Goal: Task Accomplishment & Management: Use online tool/utility

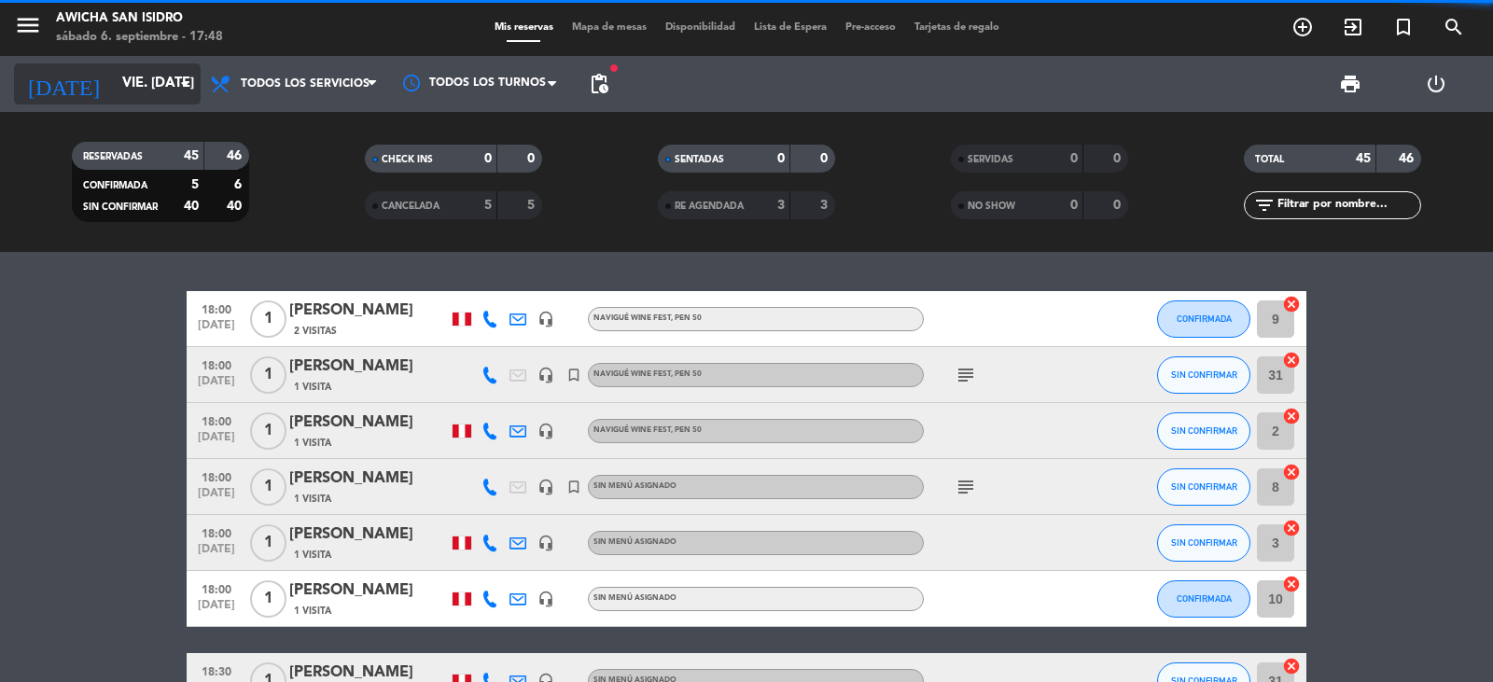
click at [165, 90] on input "vie. [DATE]" at bounding box center [203, 83] width 180 height 35
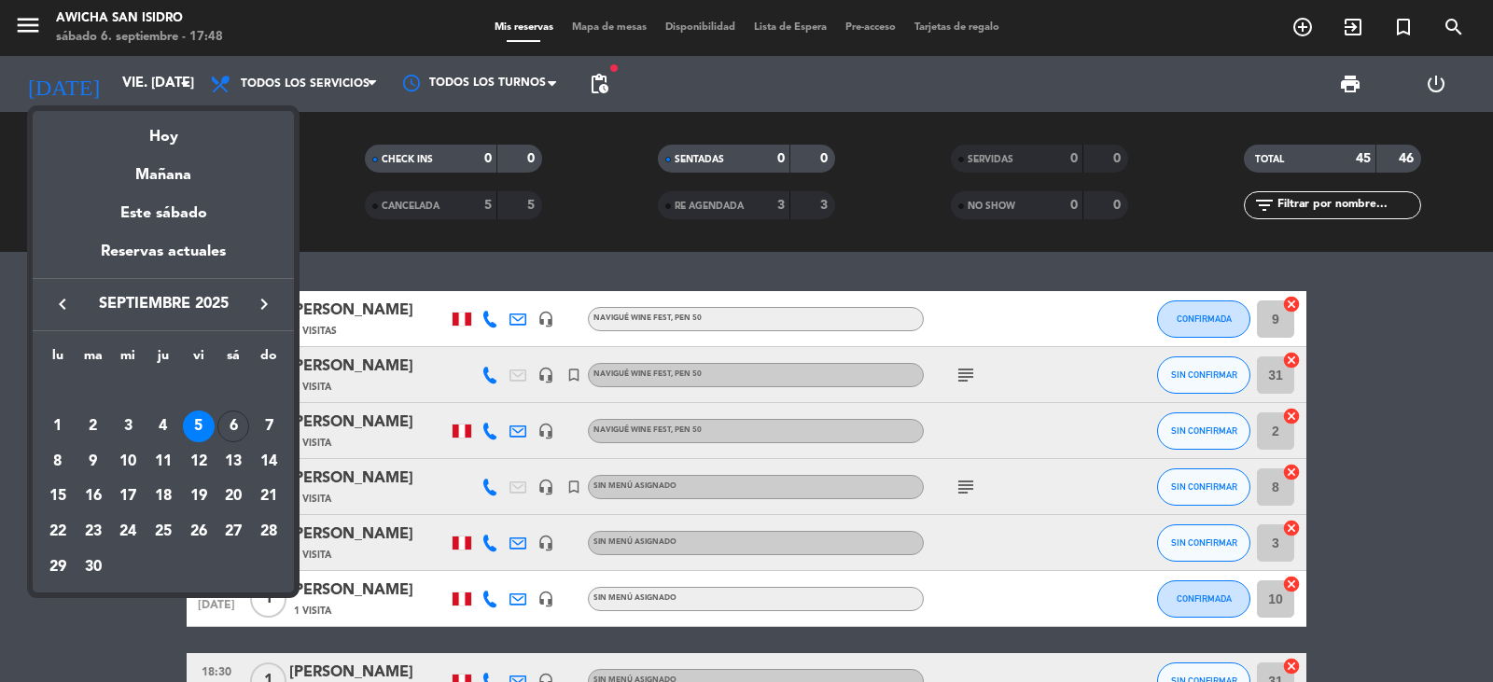
click at [1348, 303] on div at bounding box center [746, 341] width 1493 height 682
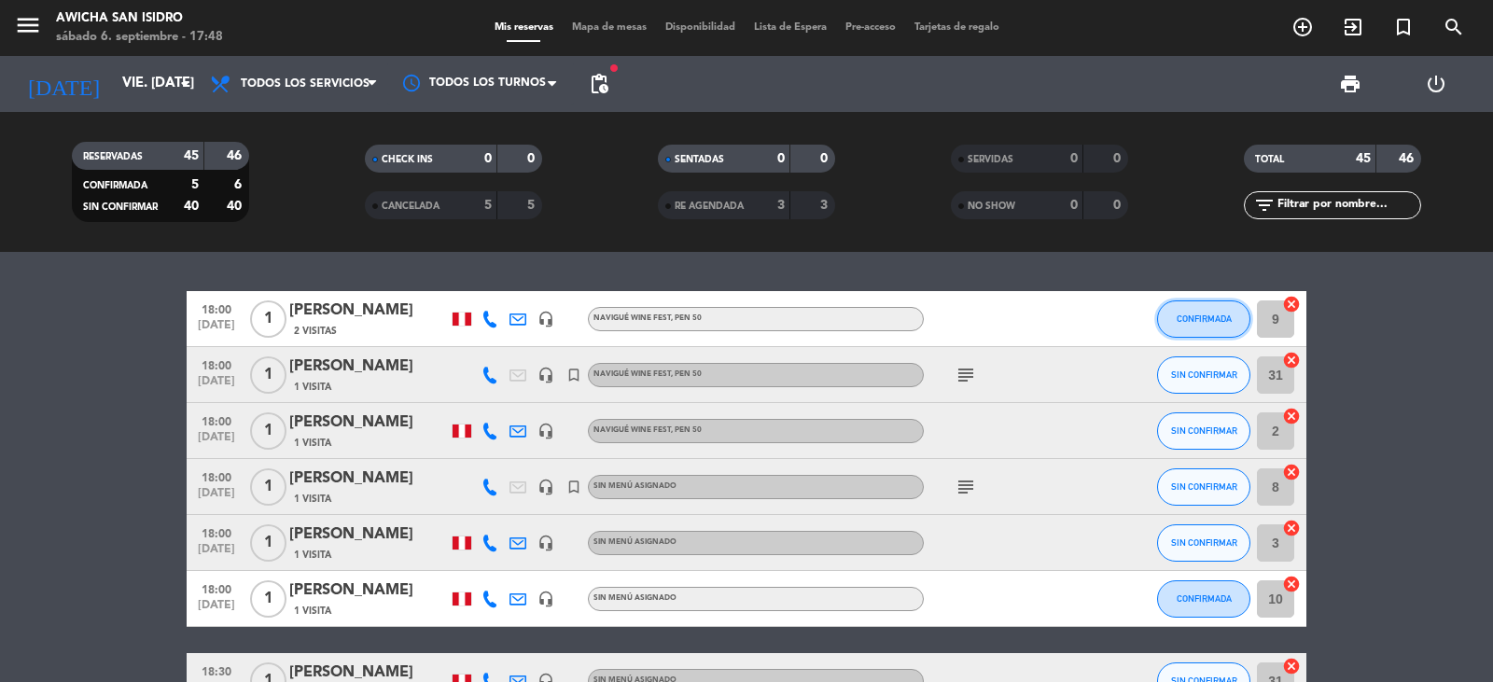
click at [1215, 326] on button "CONFIRMADA" at bounding box center [1203, 318] width 93 height 37
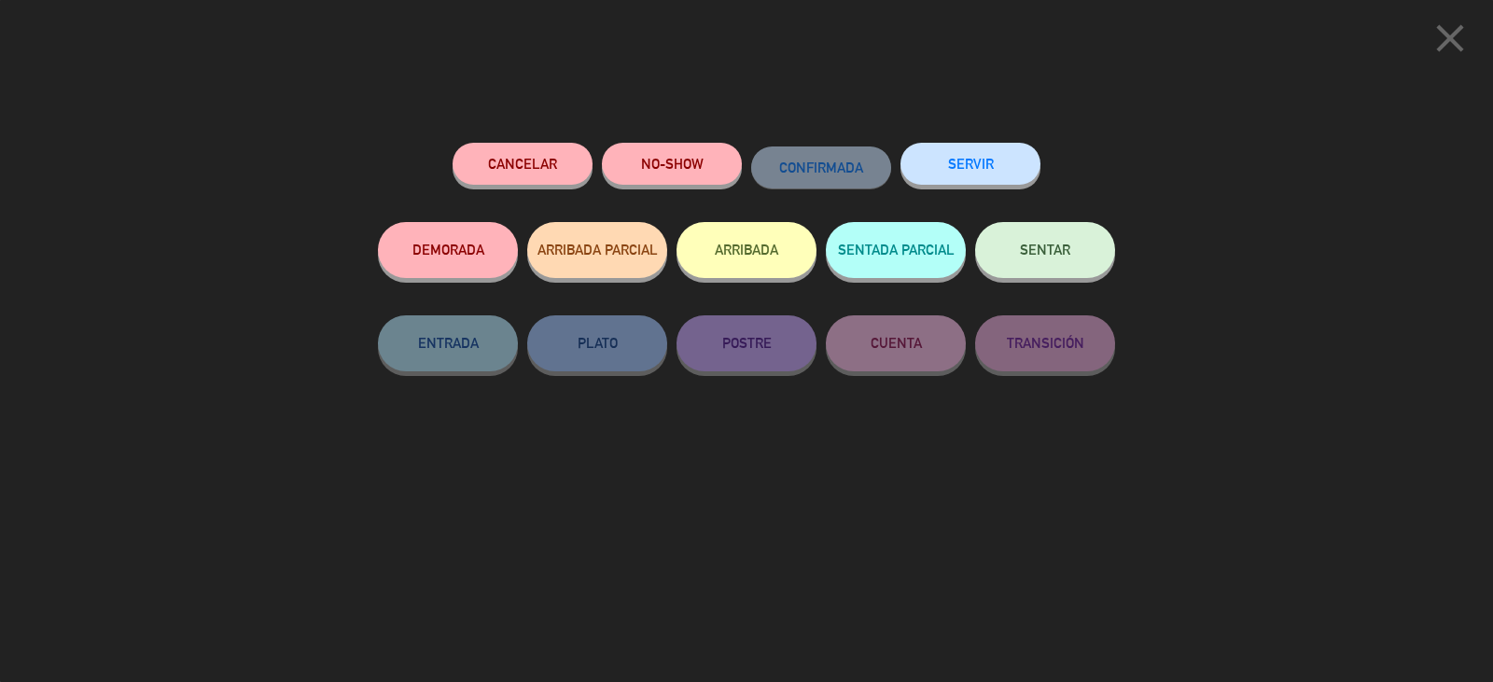
click at [998, 168] on button "SERVIR" at bounding box center [970, 164] width 140 height 42
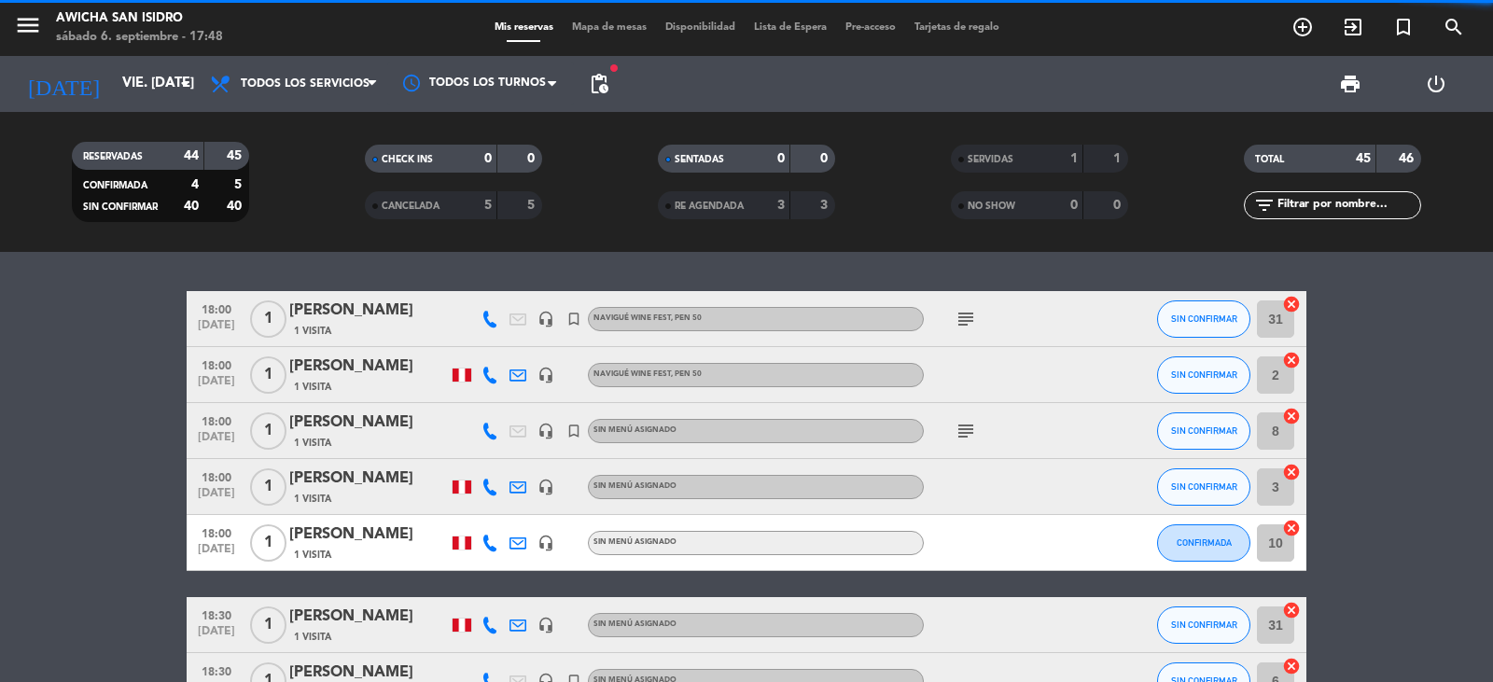
click at [1241, 375] on button "SIN CONFIRMAR" at bounding box center [1203, 374] width 93 height 37
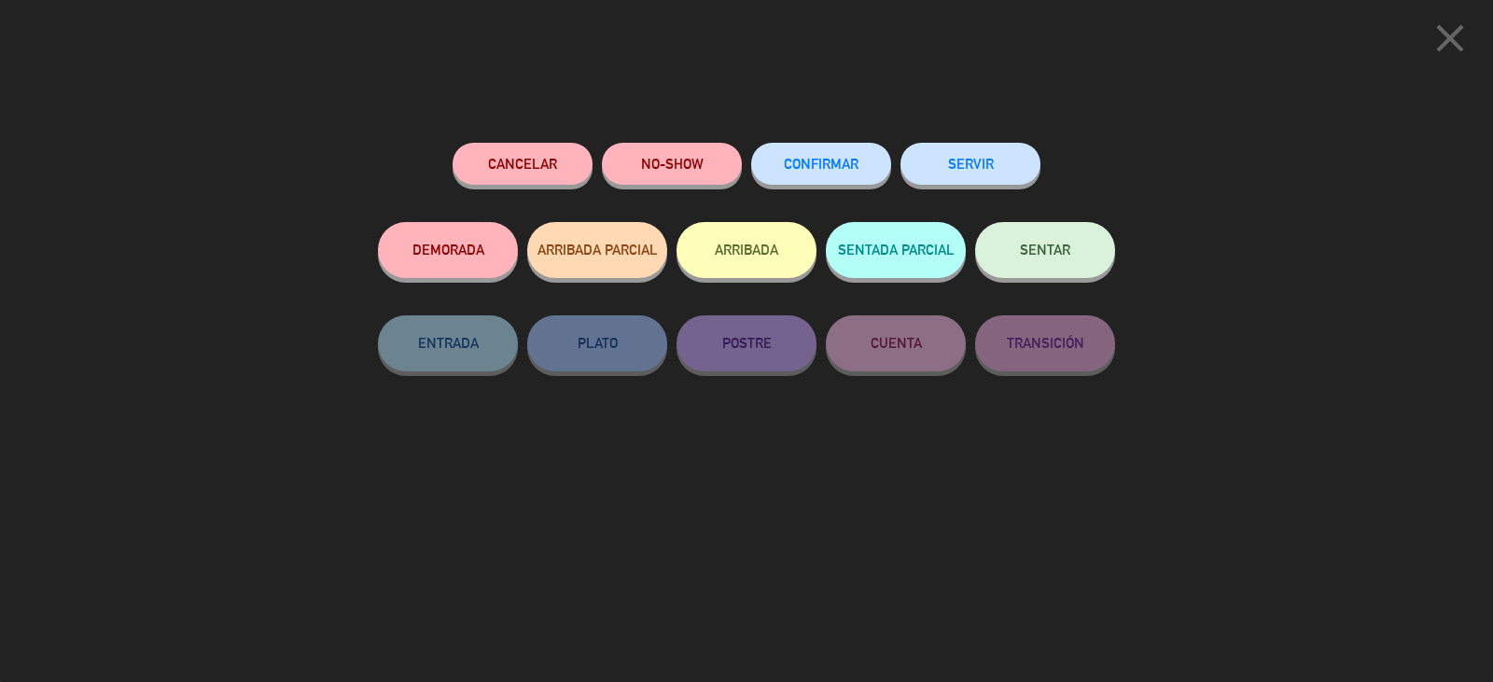
click at [952, 164] on button "SERVIR" at bounding box center [970, 164] width 140 height 42
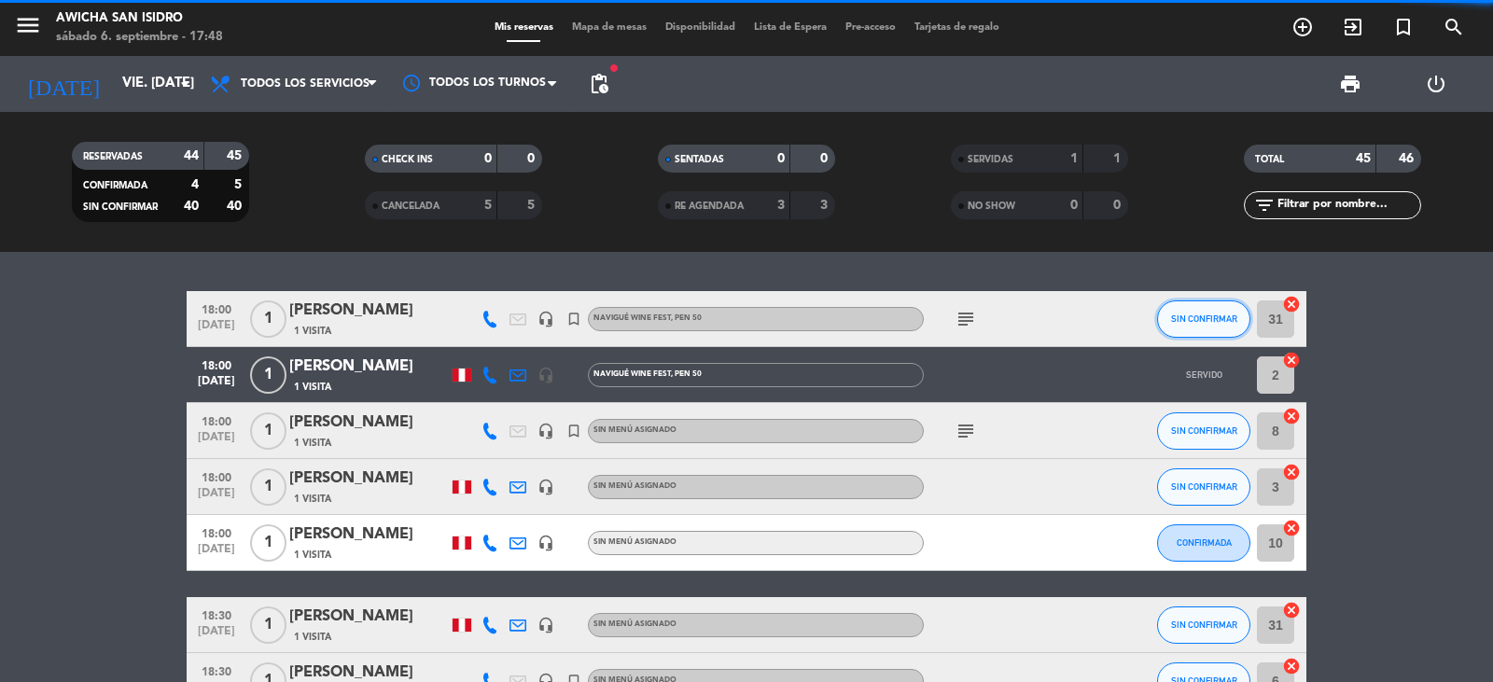
click at [1164, 317] on button "SIN CONFIRMAR" at bounding box center [1203, 318] width 93 height 37
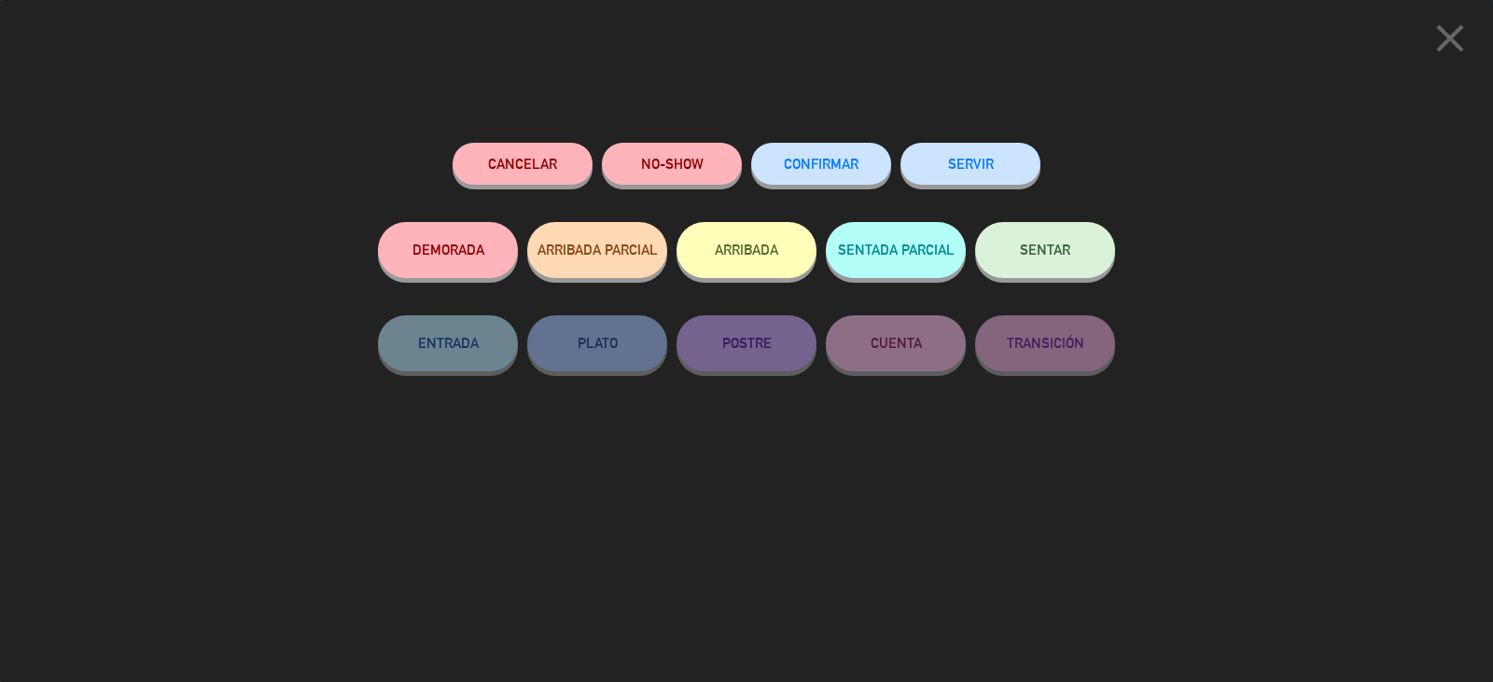
click at [970, 161] on button "SERVIR" at bounding box center [970, 164] width 140 height 42
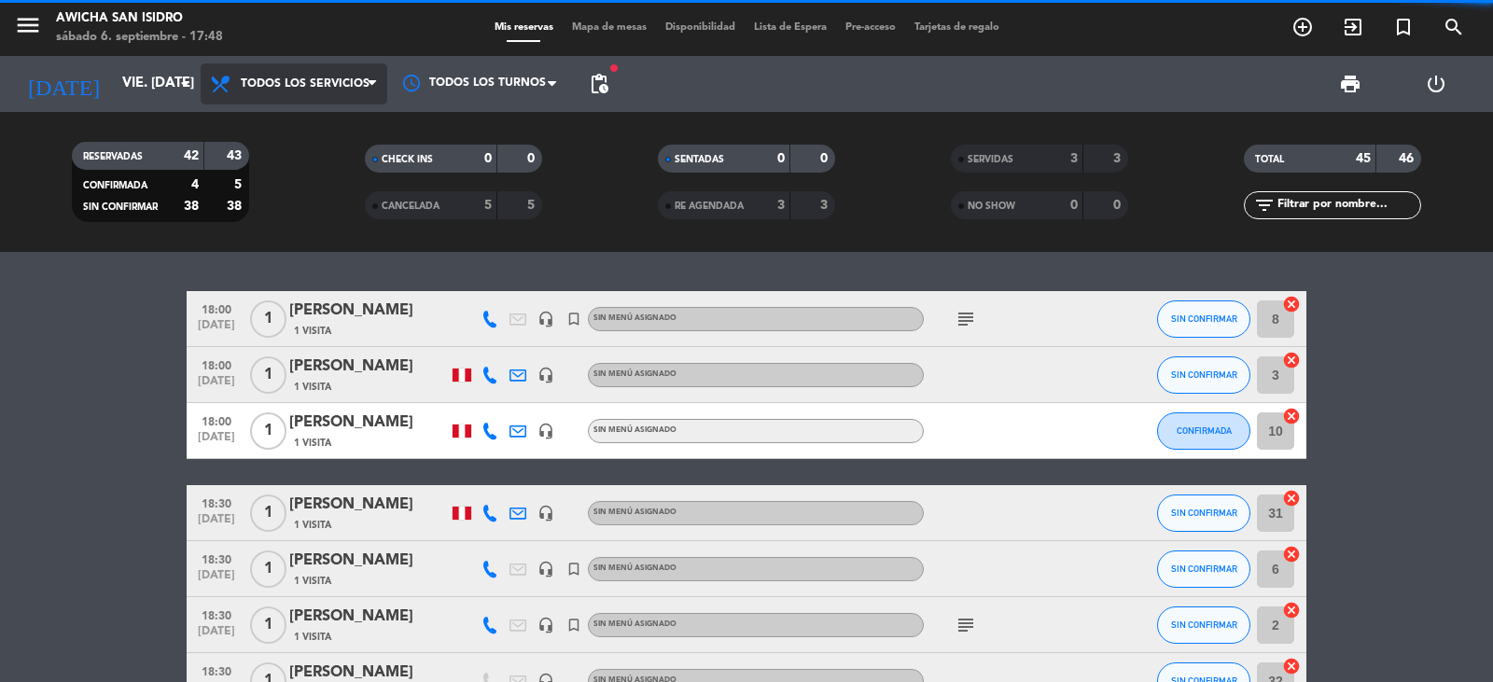
click at [295, 76] on span "Todos los servicios" at bounding box center [294, 83] width 187 height 41
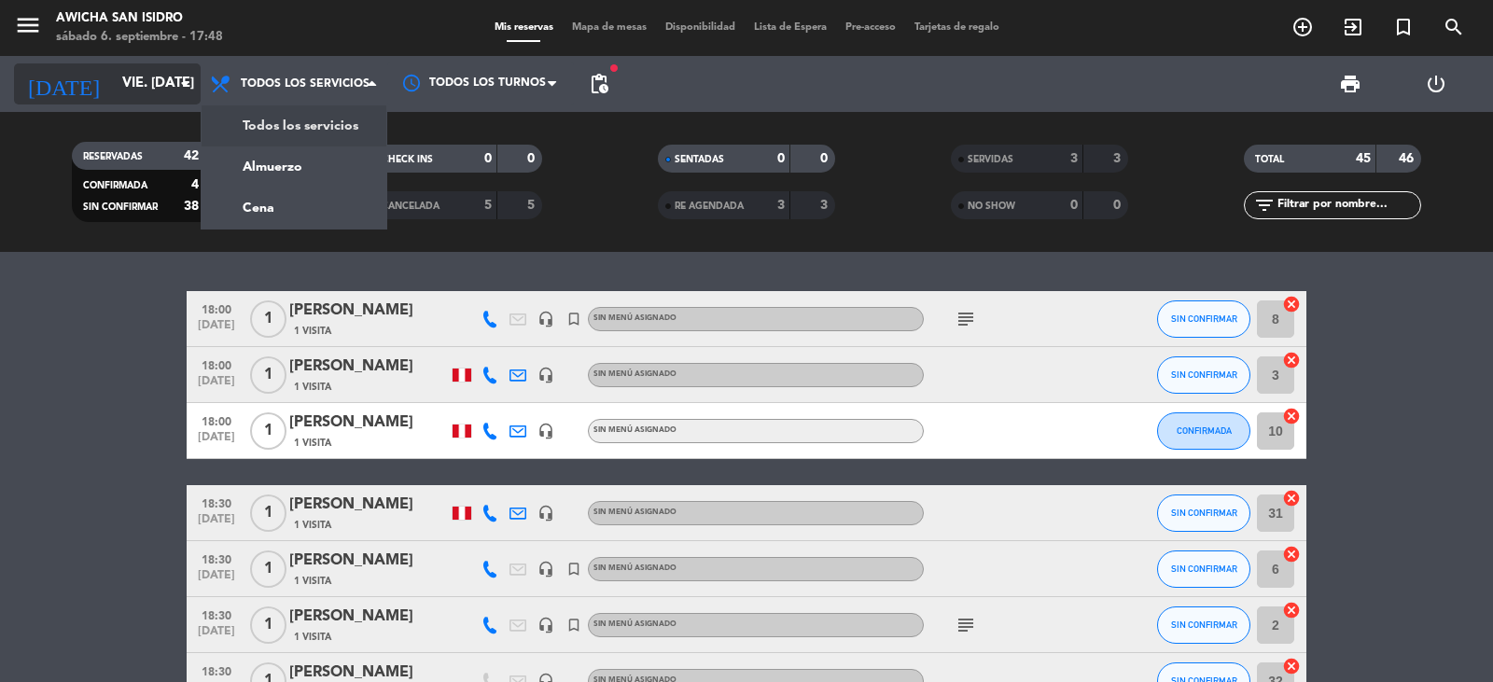
click at [161, 90] on input "vie. [DATE]" at bounding box center [203, 83] width 180 height 35
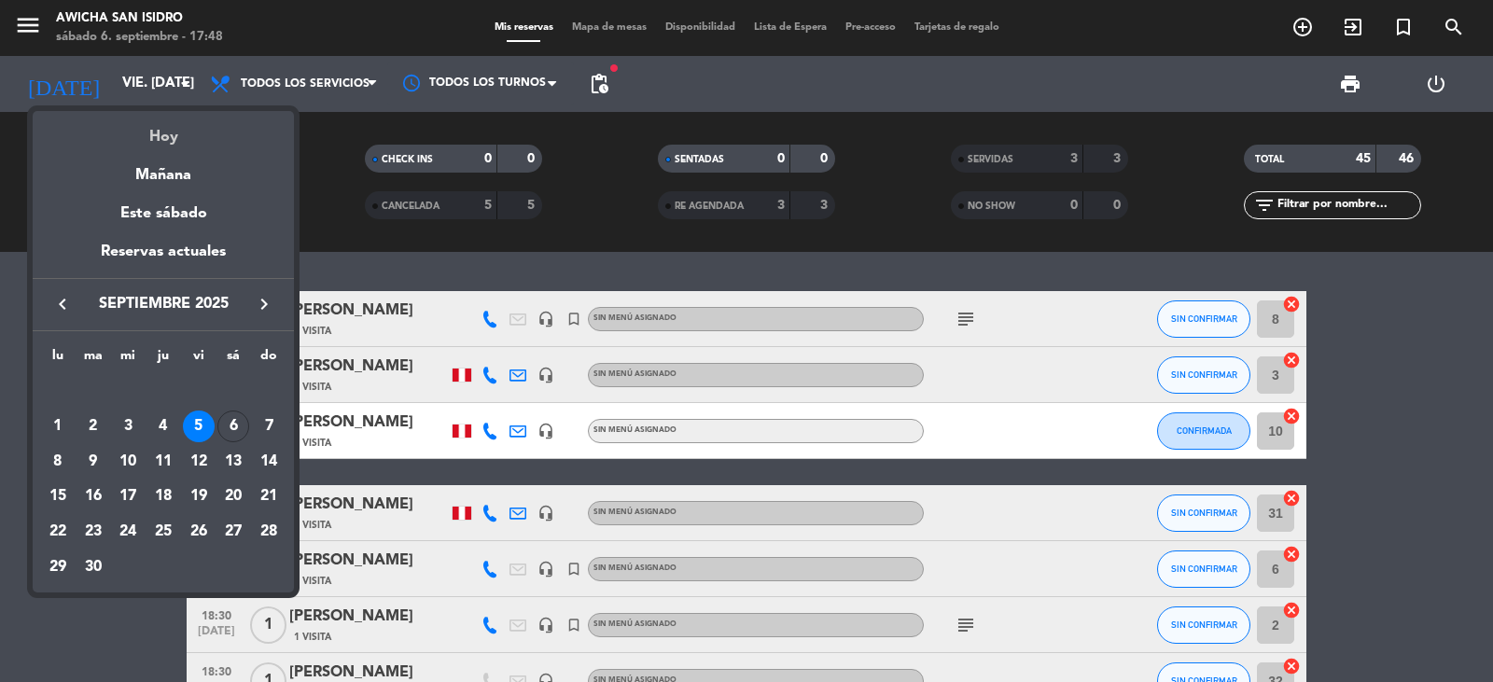
click at [163, 136] on div "Hoy" at bounding box center [163, 130] width 261 height 38
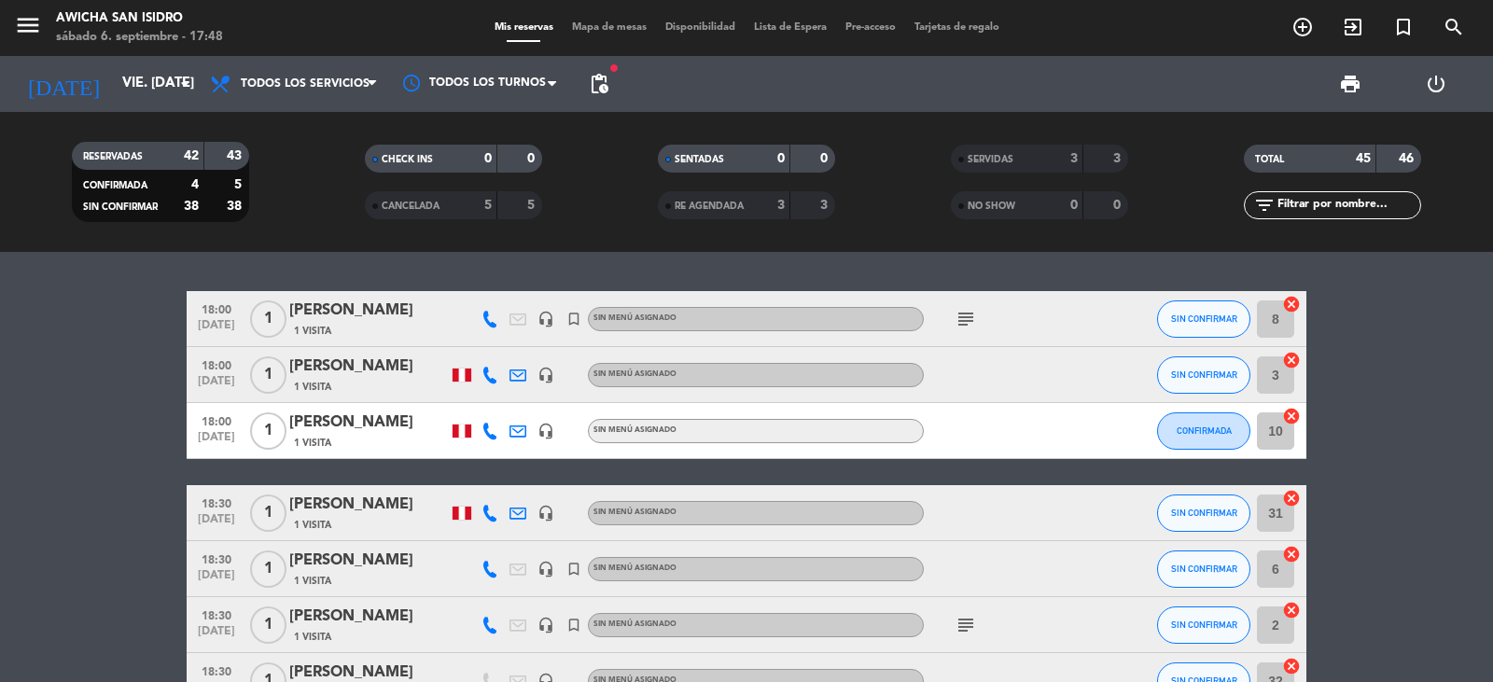
type input "sáb. [DATE]"
